Goal: Information Seeking & Learning: Learn about a topic

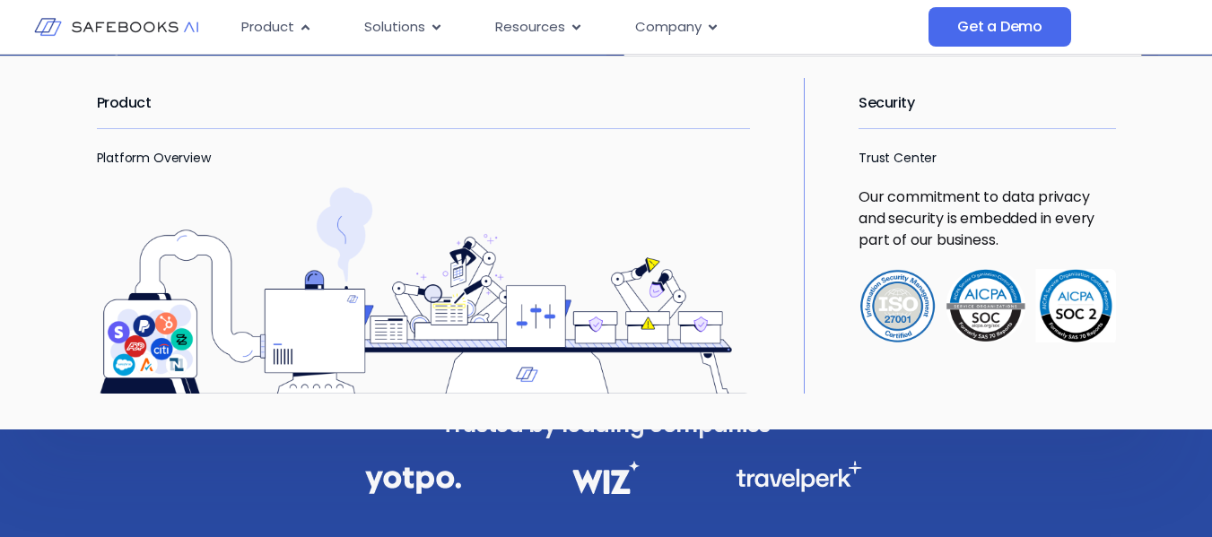
scroll to position [89, 0]
click at [142, 155] on link "Platform Overview" at bounding box center [154, 158] width 114 height 18
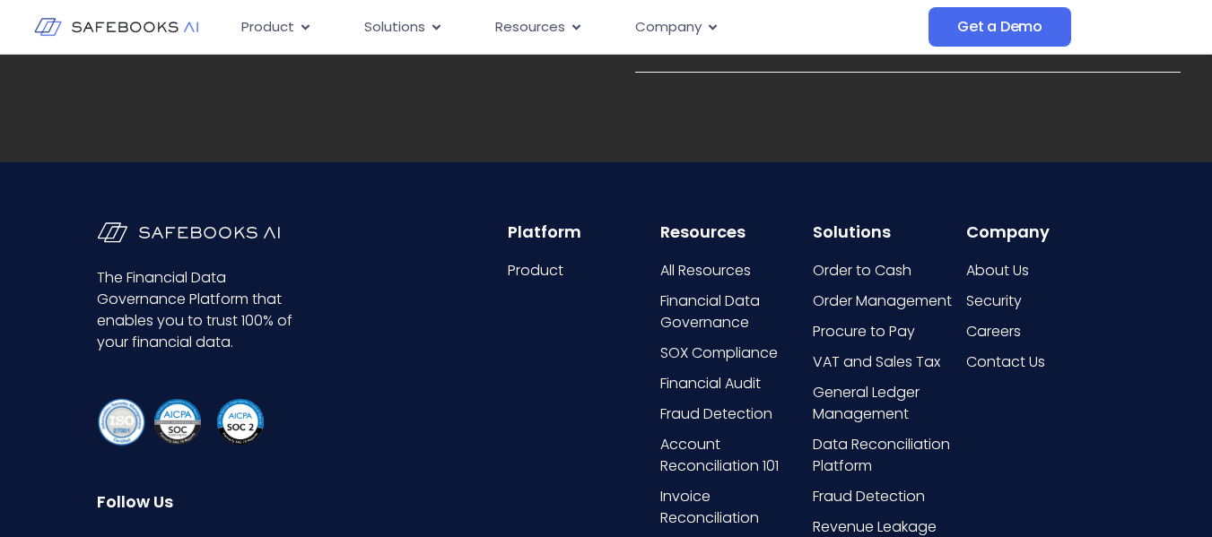
scroll to position [7150, 0]
